Goal: Information Seeking & Learning: Learn about a topic

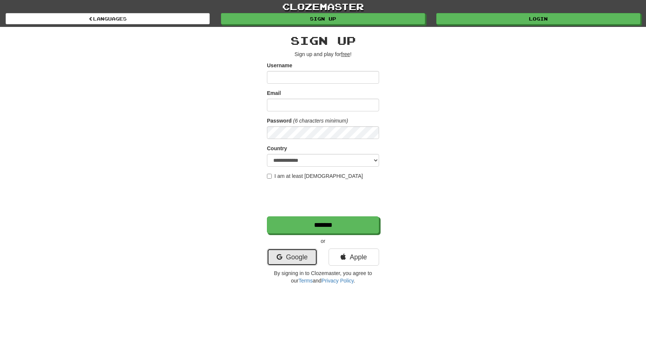
click at [295, 258] on link "Google" at bounding box center [292, 257] width 50 height 17
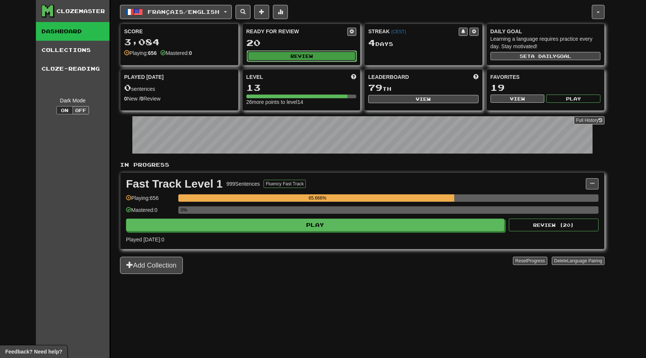
click at [316, 59] on button "Review" at bounding box center [302, 55] width 110 height 11
select select "**"
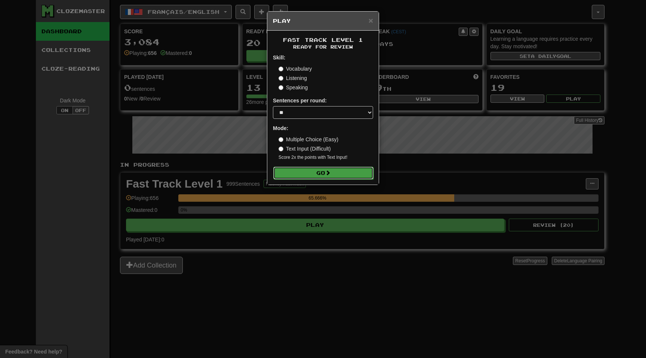
click at [321, 172] on button "Go" at bounding box center [323, 173] width 100 height 13
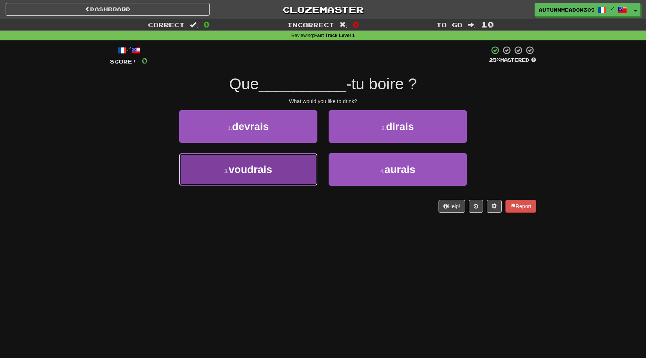
click at [252, 171] on span "voudrais" at bounding box center [251, 170] width 44 height 12
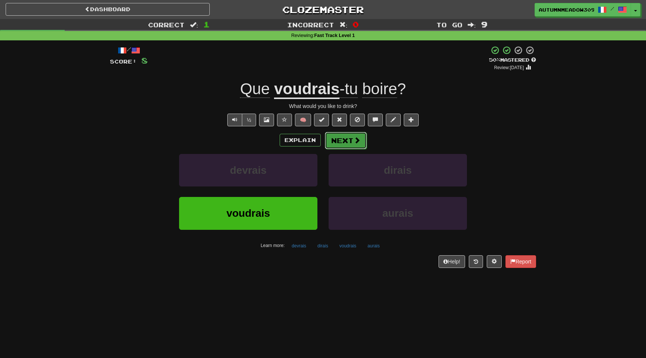
click at [348, 136] on button "Next" at bounding box center [346, 140] width 42 height 17
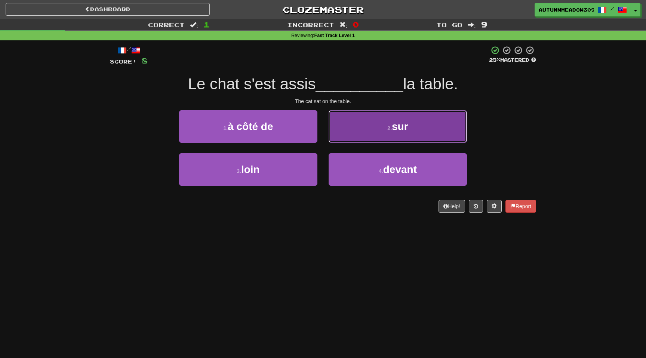
click at [360, 116] on button "2 . sur" at bounding box center [398, 126] width 138 height 33
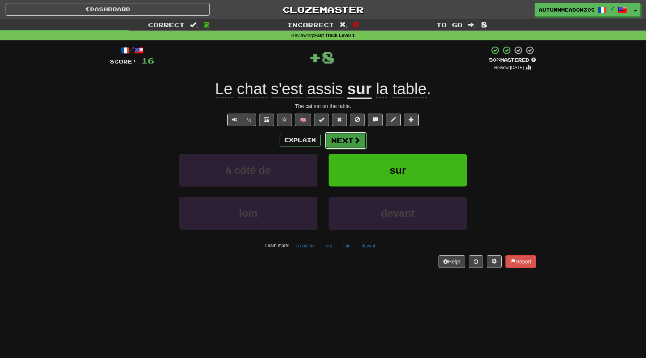
click at [351, 139] on button "Next" at bounding box center [346, 140] width 42 height 17
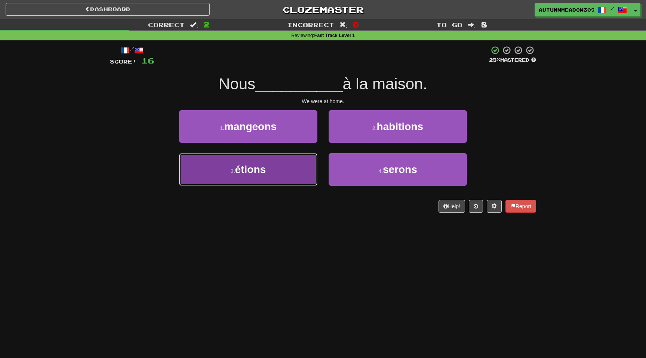
click at [258, 172] on span "étions" at bounding box center [250, 170] width 31 height 12
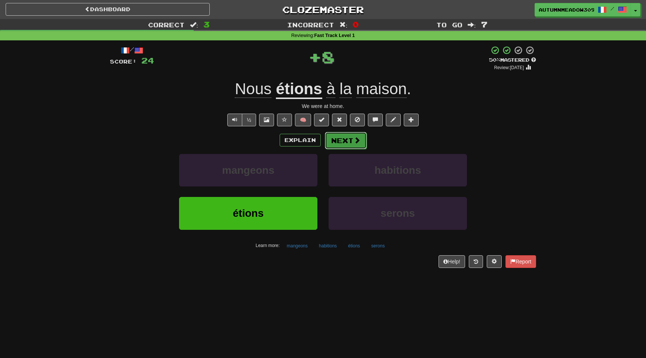
click at [344, 142] on button "Next" at bounding box center [346, 140] width 42 height 17
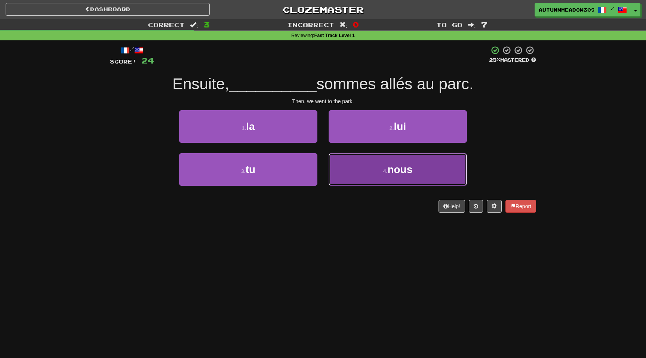
click at [365, 171] on button "4 . nous" at bounding box center [398, 169] width 138 height 33
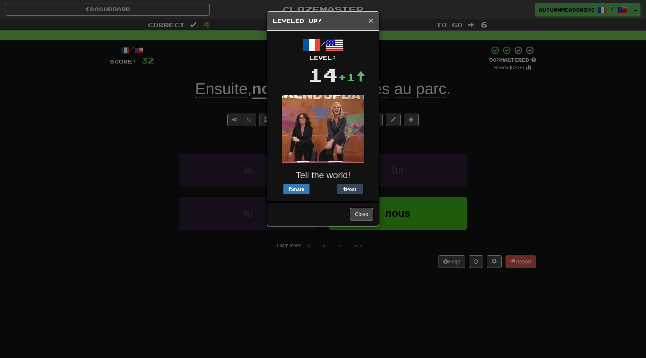
click at [372, 22] on span "×" at bounding box center [371, 20] width 4 height 9
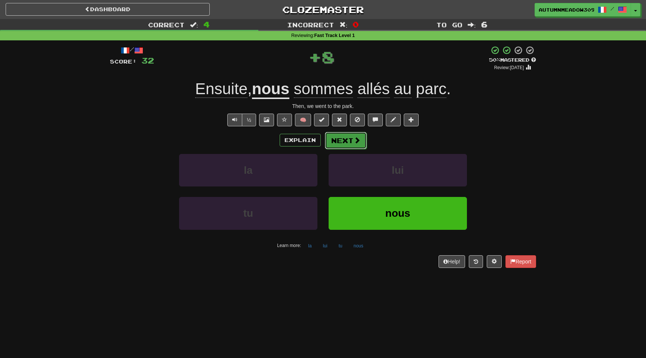
click at [352, 138] on button "Next" at bounding box center [346, 140] width 42 height 17
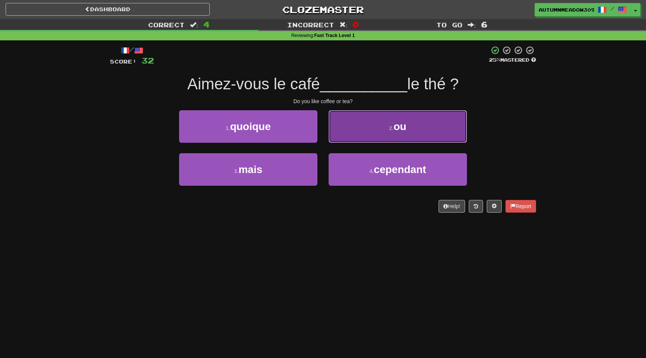
click at [376, 130] on button "2 . ou" at bounding box center [398, 126] width 138 height 33
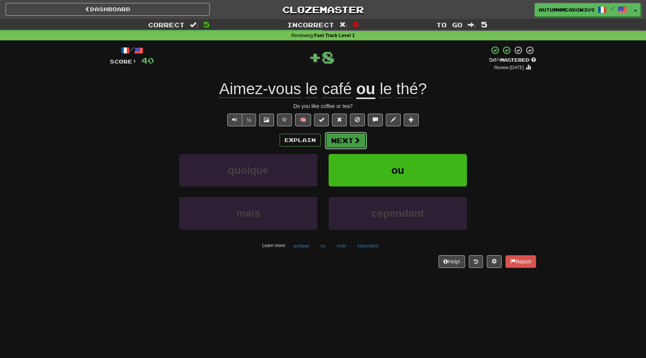
click at [352, 137] on button "Next" at bounding box center [346, 140] width 42 height 17
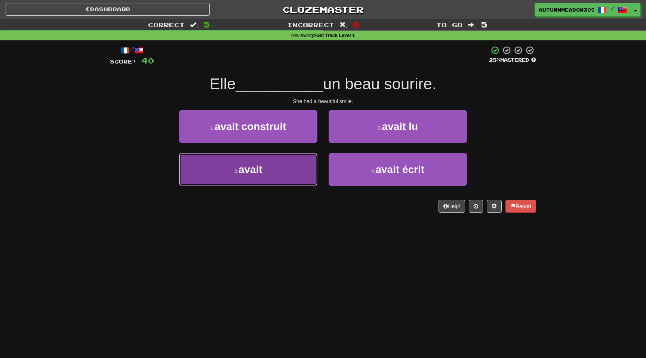
click at [273, 178] on button "3 . avait" at bounding box center [248, 169] width 138 height 33
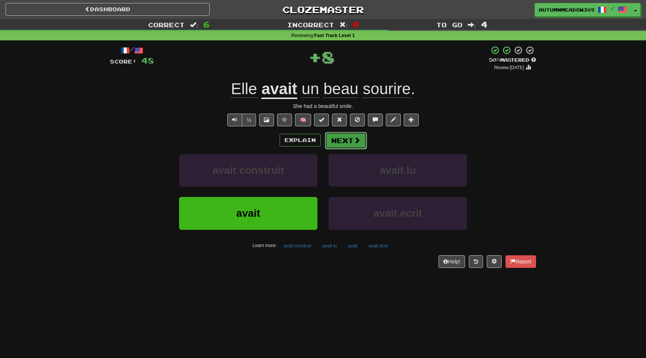
click at [359, 137] on span at bounding box center [357, 140] width 7 height 7
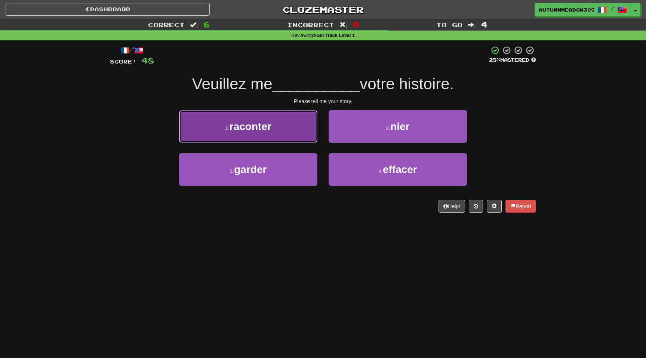
click at [279, 132] on button "1 . raconter" at bounding box center [248, 126] width 138 height 33
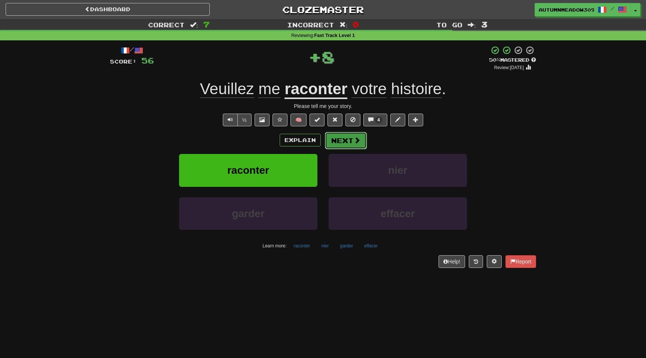
click at [354, 145] on button "Next" at bounding box center [346, 140] width 42 height 17
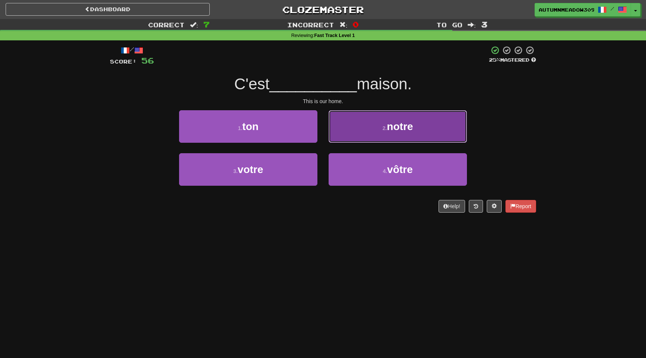
click at [358, 125] on button "2 . notre" at bounding box center [398, 126] width 138 height 33
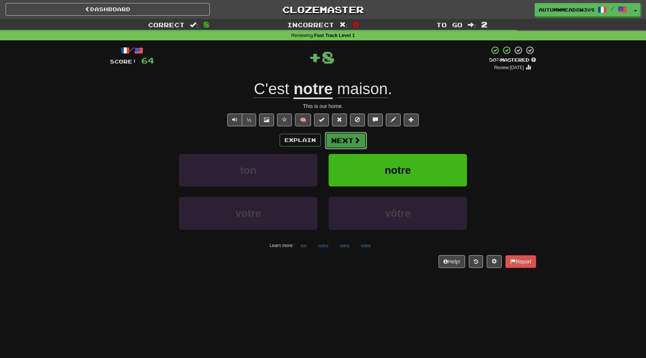
click at [337, 136] on button "Next" at bounding box center [346, 140] width 42 height 17
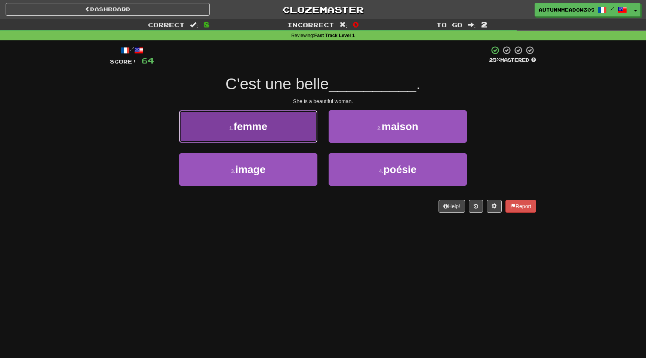
click at [285, 133] on button "1 . femme" at bounding box center [248, 126] width 138 height 33
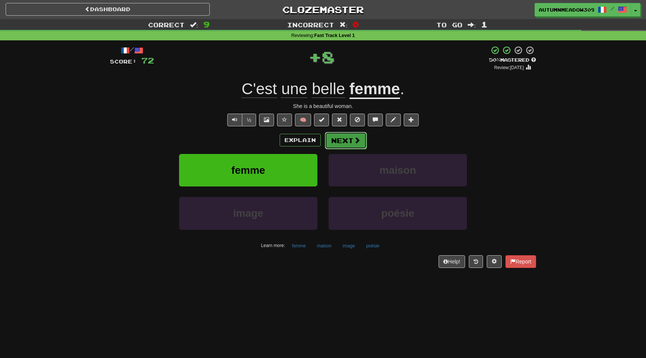
click at [342, 139] on button "Next" at bounding box center [346, 140] width 42 height 17
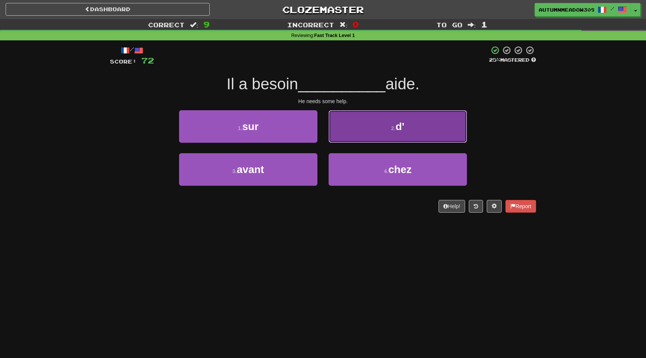
click at [372, 121] on button "2 . d'" at bounding box center [398, 126] width 138 height 33
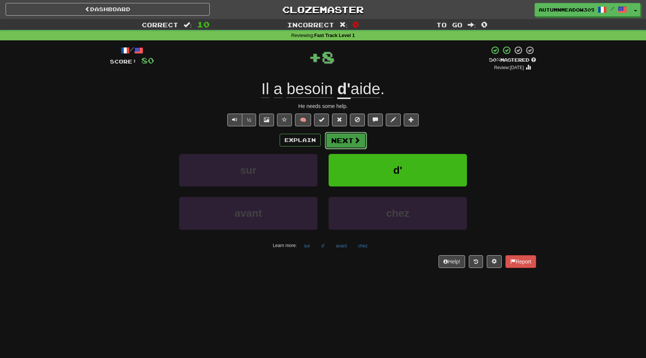
click at [349, 136] on button "Next" at bounding box center [346, 140] width 42 height 17
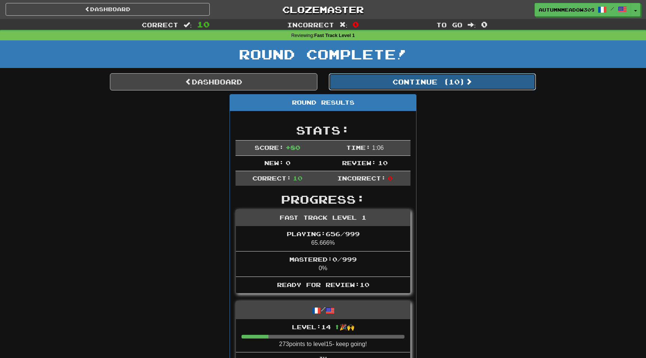
click at [451, 88] on button "Continue ( 10 )" at bounding box center [433, 81] width 208 height 17
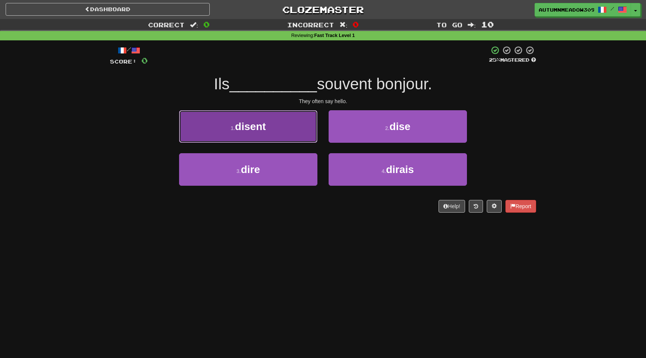
click at [243, 122] on span "disent" at bounding box center [250, 127] width 31 height 12
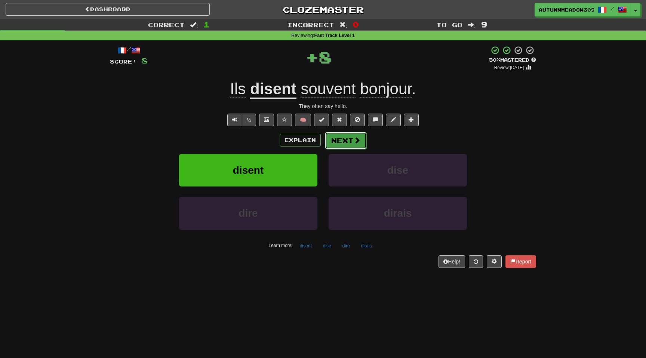
click at [333, 137] on button "Next" at bounding box center [346, 140] width 42 height 17
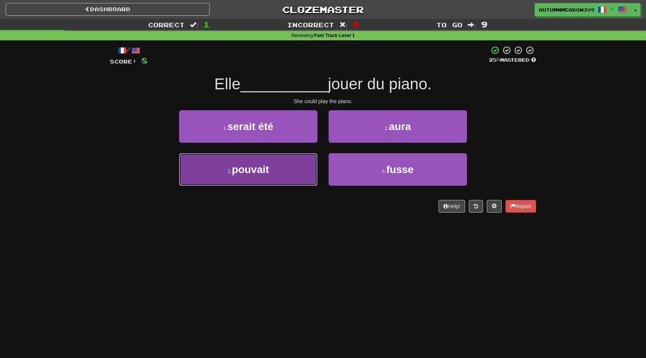
click at [261, 167] on span "pouvait" at bounding box center [250, 170] width 37 height 12
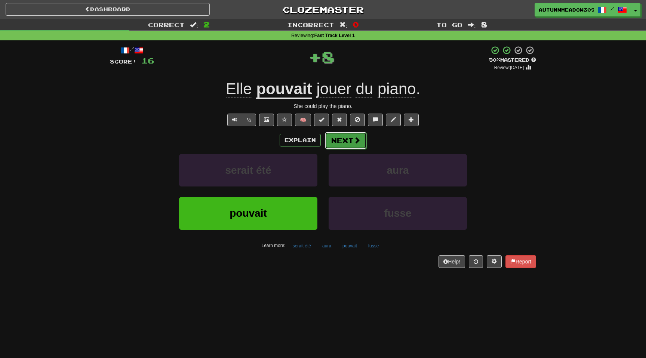
click at [340, 137] on button "Next" at bounding box center [346, 140] width 42 height 17
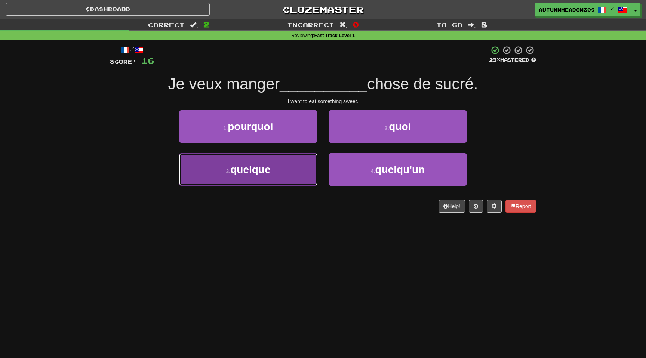
click at [269, 164] on span "quelque" at bounding box center [250, 170] width 40 height 12
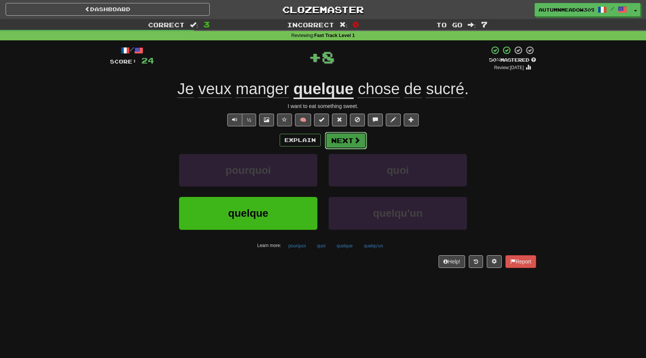
click at [342, 140] on button "Next" at bounding box center [346, 140] width 42 height 17
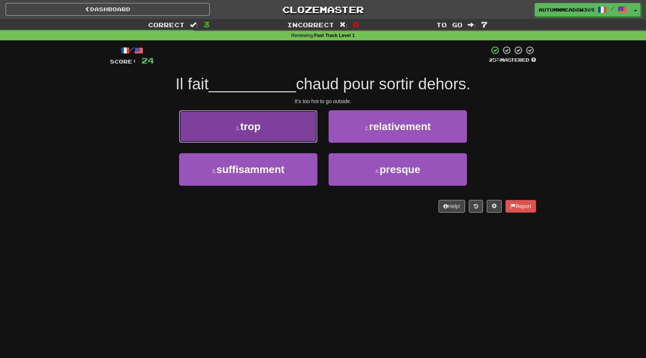
click at [283, 127] on button "1 . trop" at bounding box center [248, 126] width 138 height 33
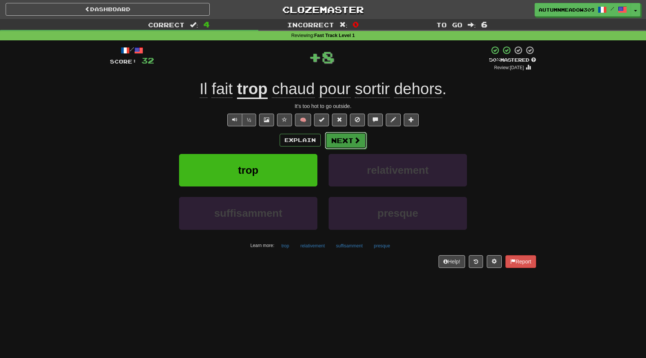
click at [351, 144] on button "Next" at bounding box center [346, 140] width 42 height 17
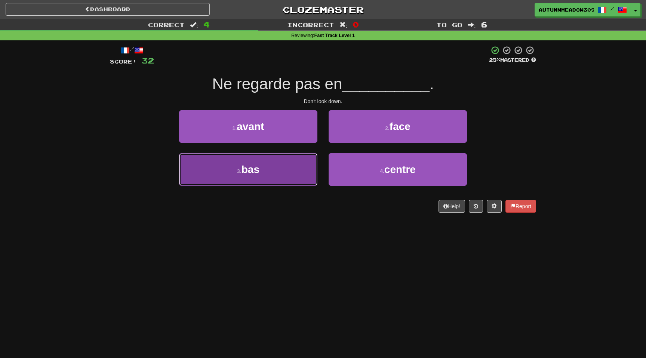
click at [268, 171] on button "3 . bas" at bounding box center [248, 169] width 138 height 33
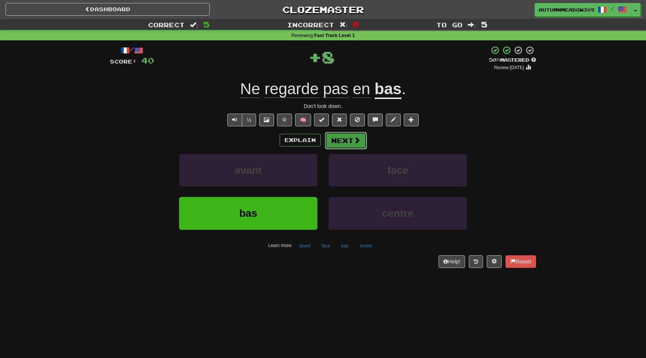
click at [354, 142] on span at bounding box center [357, 140] width 7 height 7
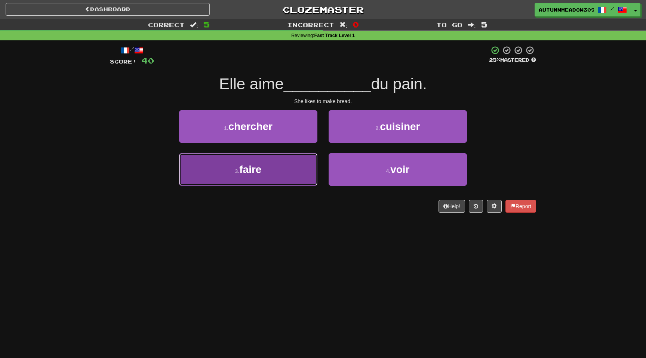
click at [267, 166] on button "3 . faire" at bounding box center [248, 169] width 138 height 33
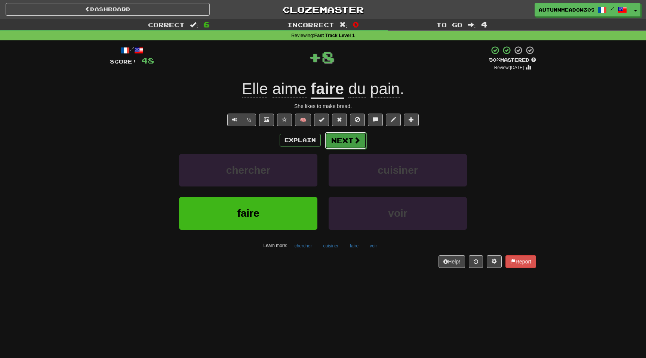
click at [344, 140] on button "Next" at bounding box center [346, 140] width 42 height 17
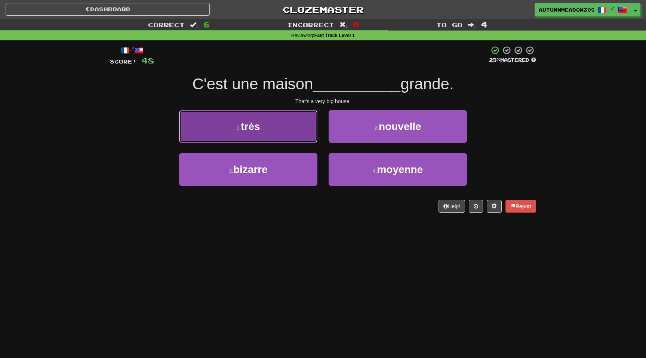
click at [280, 119] on button "1 . très" at bounding box center [248, 126] width 138 height 33
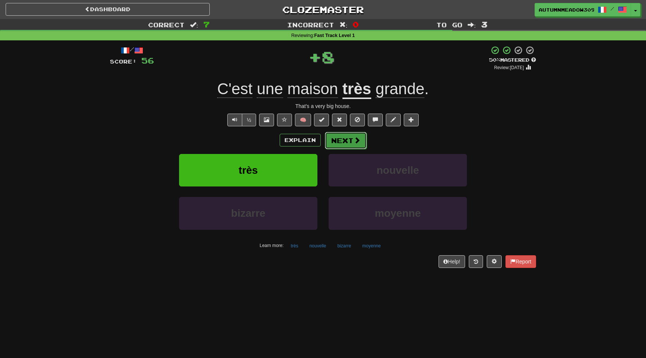
click at [345, 139] on button "Next" at bounding box center [346, 140] width 42 height 17
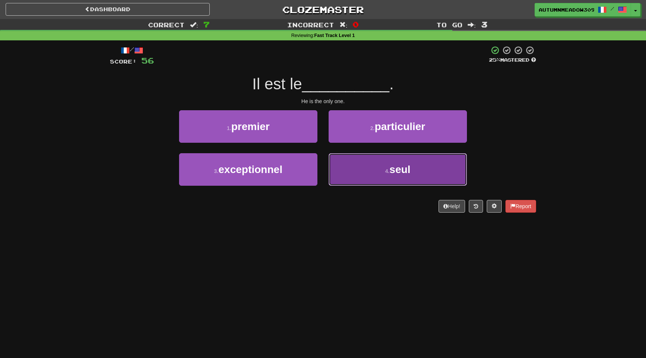
click at [373, 163] on button "4 . seul" at bounding box center [398, 169] width 138 height 33
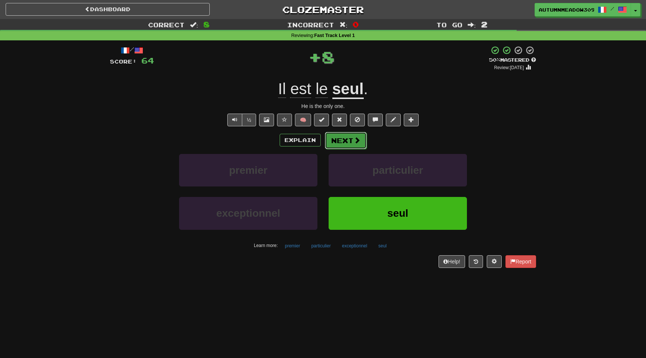
click at [359, 140] on span at bounding box center [357, 140] width 7 height 7
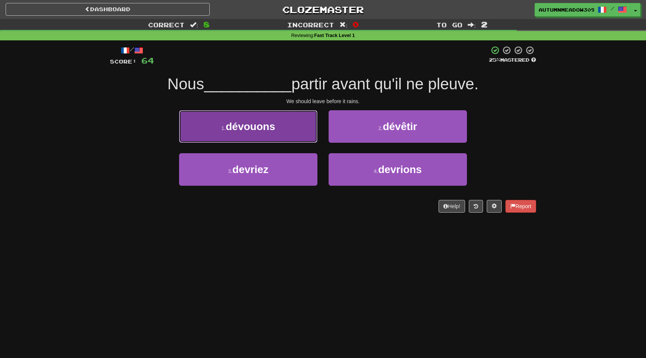
click at [277, 132] on button "1 . dévouons" at bounding box center [248, 126] width 138 height 33
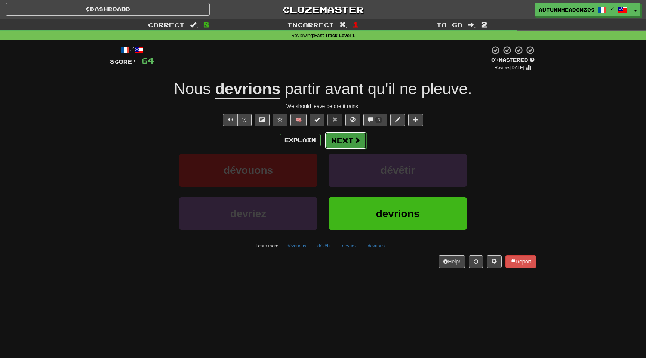
click at [354, 143] on span at bounding box center [357, 140] width 7 height 7
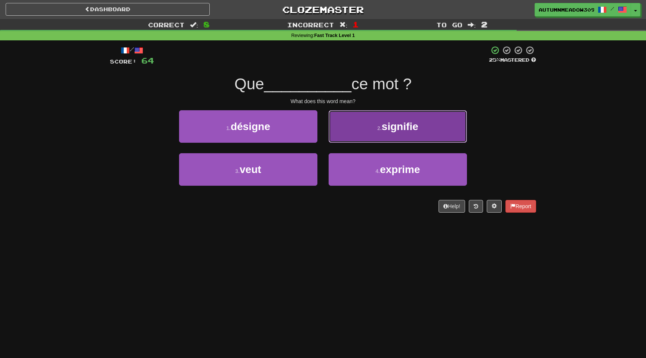
click at [385, 121] on span "signifie" at bounding box center [400, 127] width 37 height 12
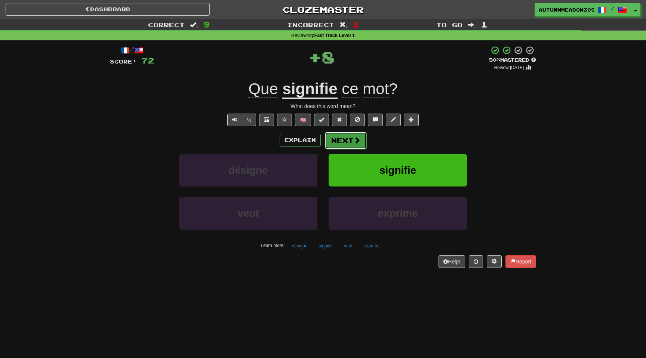
click at [357, 137] on span at bounding box center [357, 140] width 7 height 7
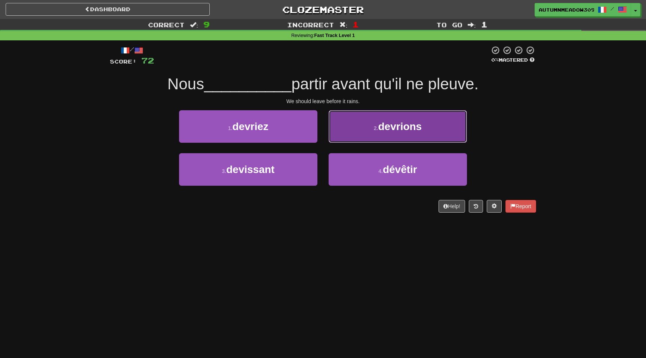
click at [374, 128] on small "2 ." at bounding box center [376, 128] width 4 height 6
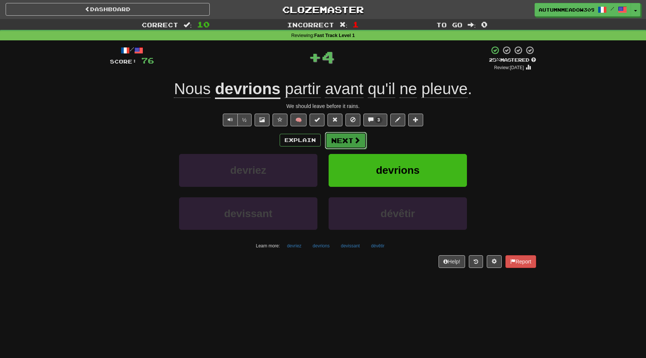
click at [350, 136] on button "Next" at bounding box center [346, 140] width 42 height 17
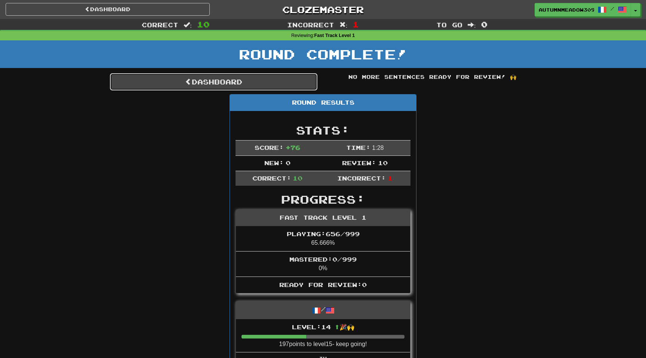
click at [275, 79] on link "Dashboard" at bounding box center [214, 81] width 208 height 17
